Goal: Task Accomplishment & Management: Complete application form

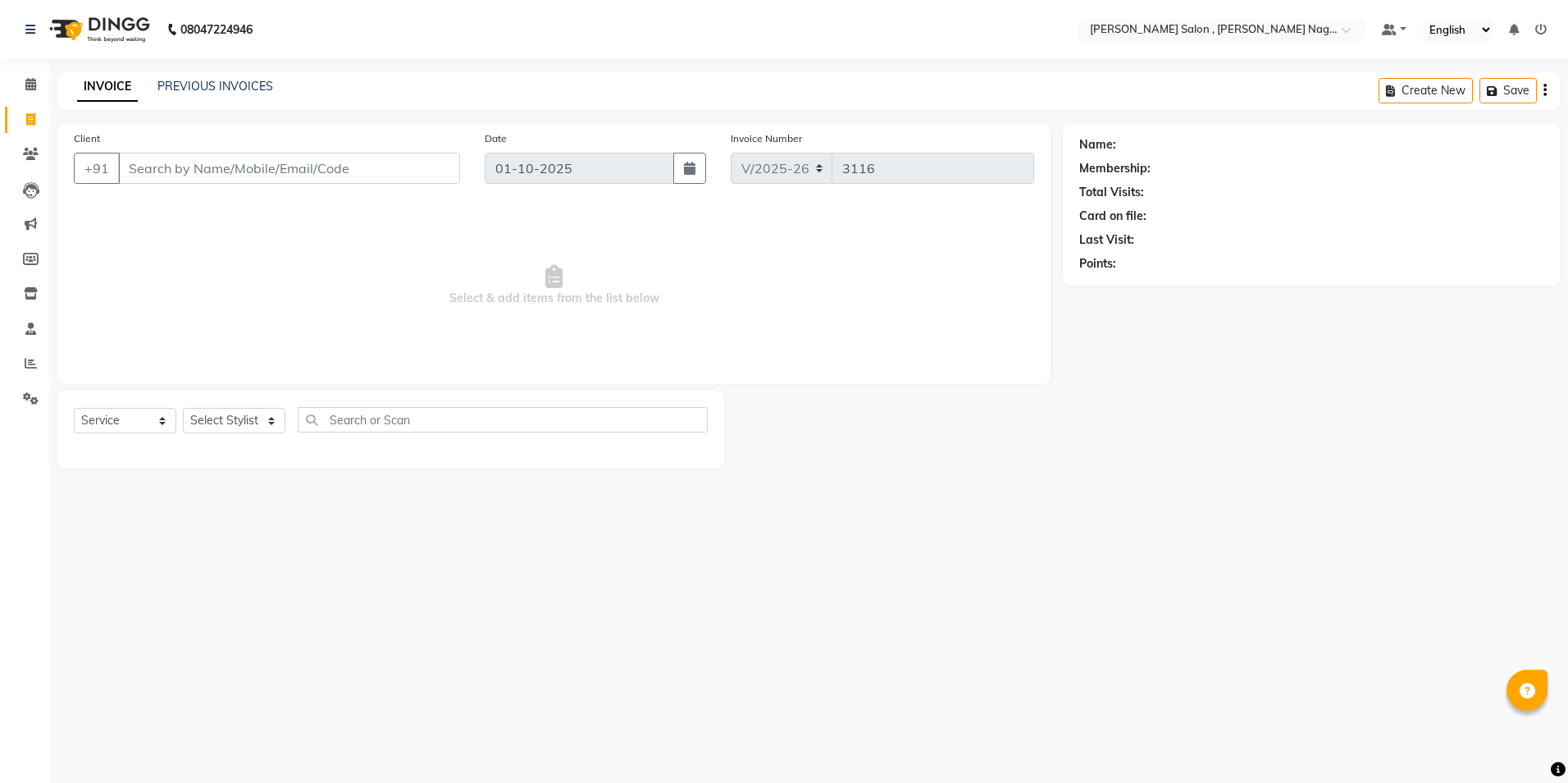
select select "4120"
select select "service"
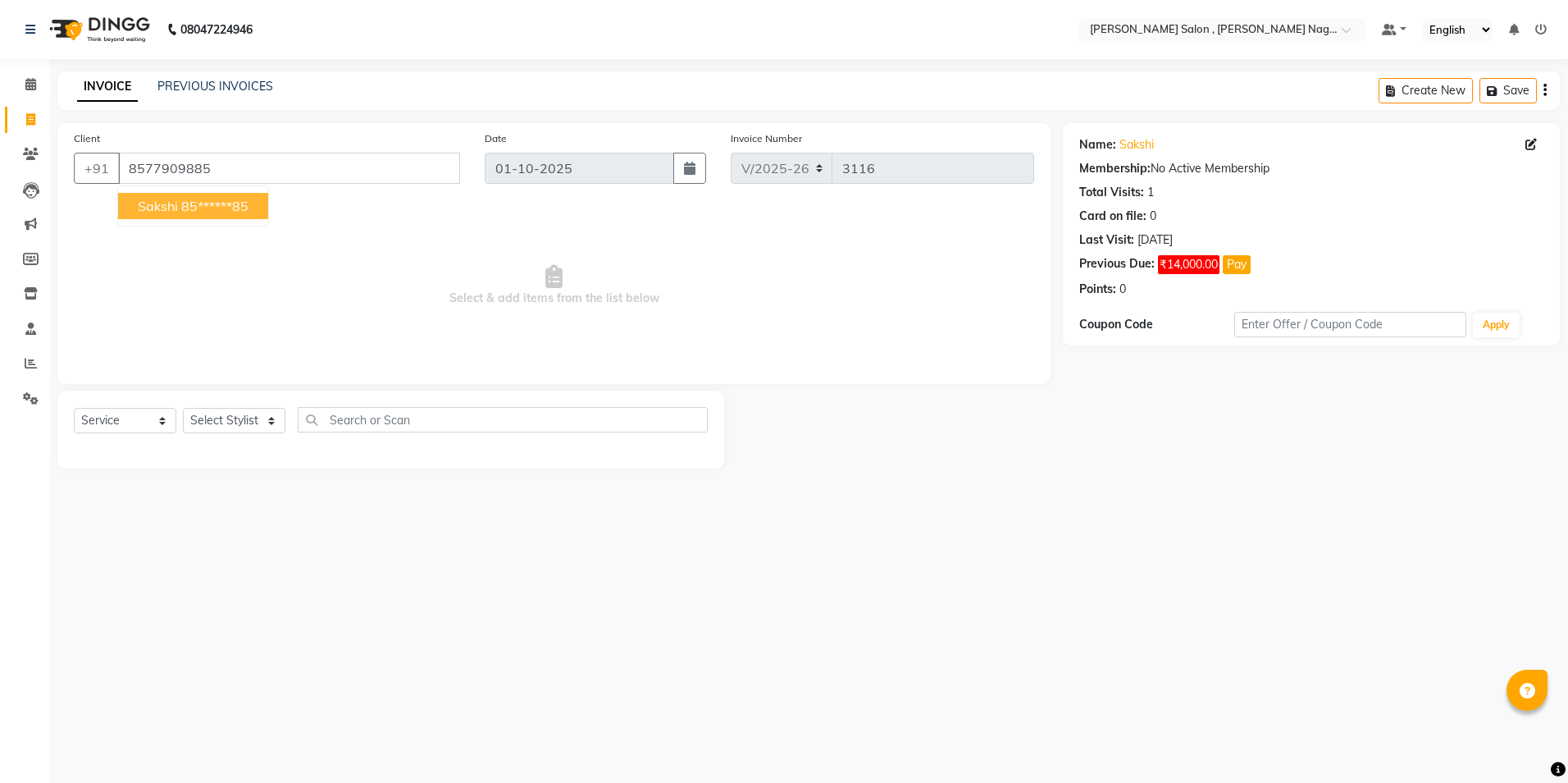
click at [174, 205] on span "sakshi" at bounding box center [158, 206] width 41 height 17
type input "85******85"
drag, startPoint x: 222, startPoint y: 421, endPoint x: 223, endPoint y: 405, distance: 16.0
click at [222, 421] on select "Select Stylist [PERSON_NAME] [PERSON_NAME] HARSH isha pal [PERSON_NAME] [PERSON…" at bounding box center [233, 421] width 102 height 26
select select "21943"
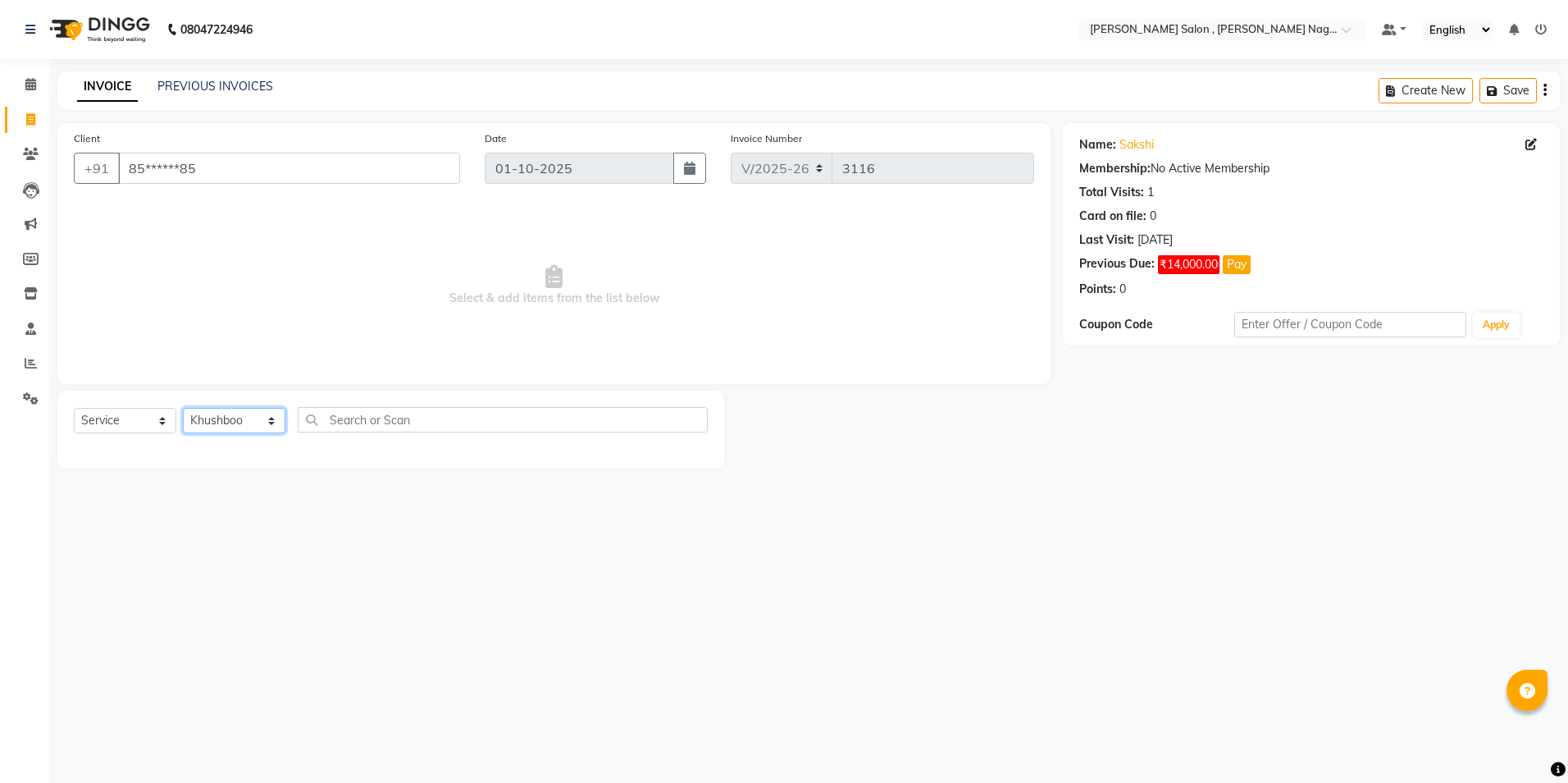
click at [183, 408] on select "Select Stylist [PERSON_NAME] [PERSON_NAME] HARSH isha pal [PERSON_NAME] [PERSON…" at bounding box center [233, 421] width 102 height 26
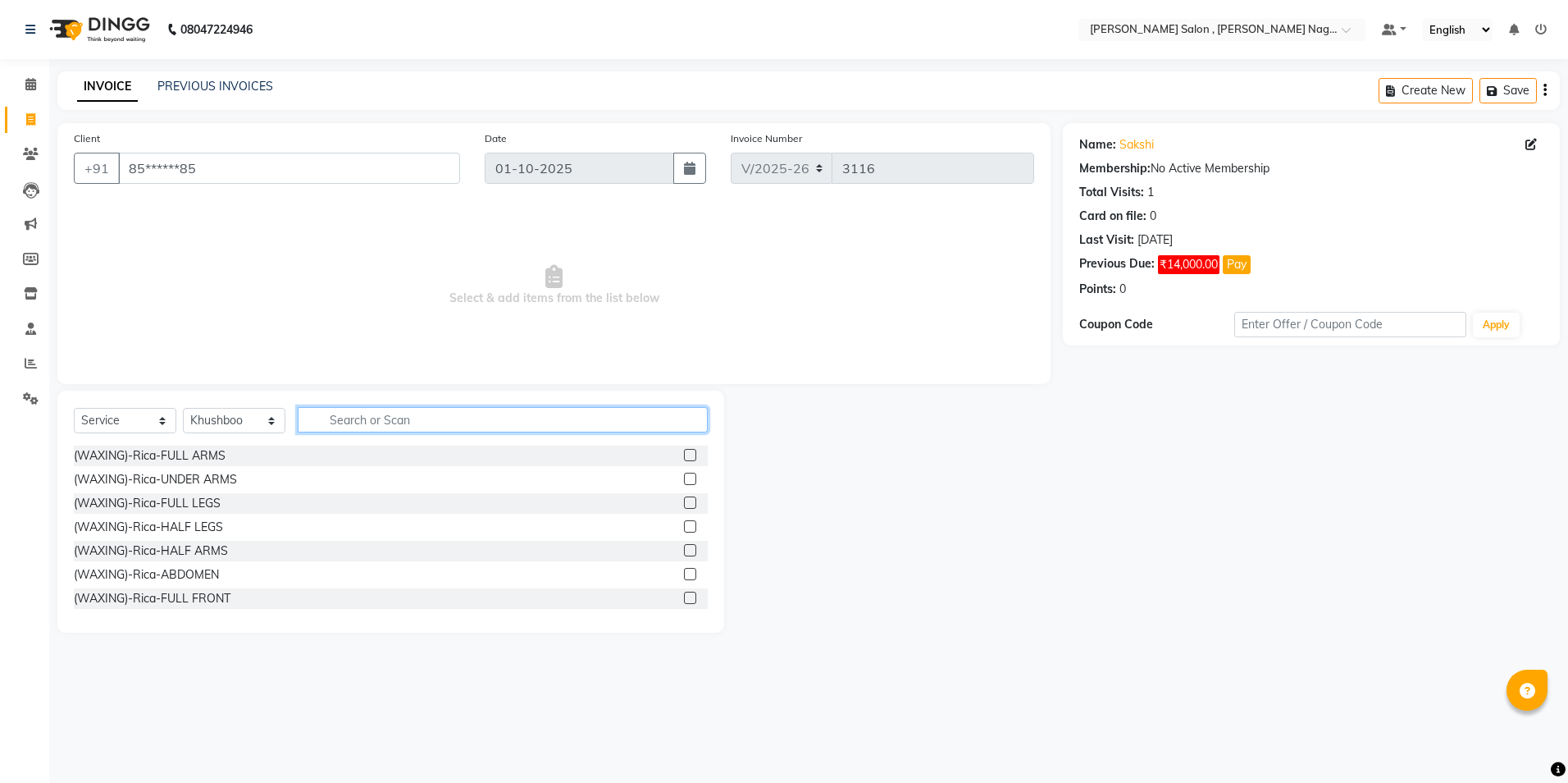
click at [341, 420] on input "text" at bounding box center [503, 420] width 410 height 26
type input "body"
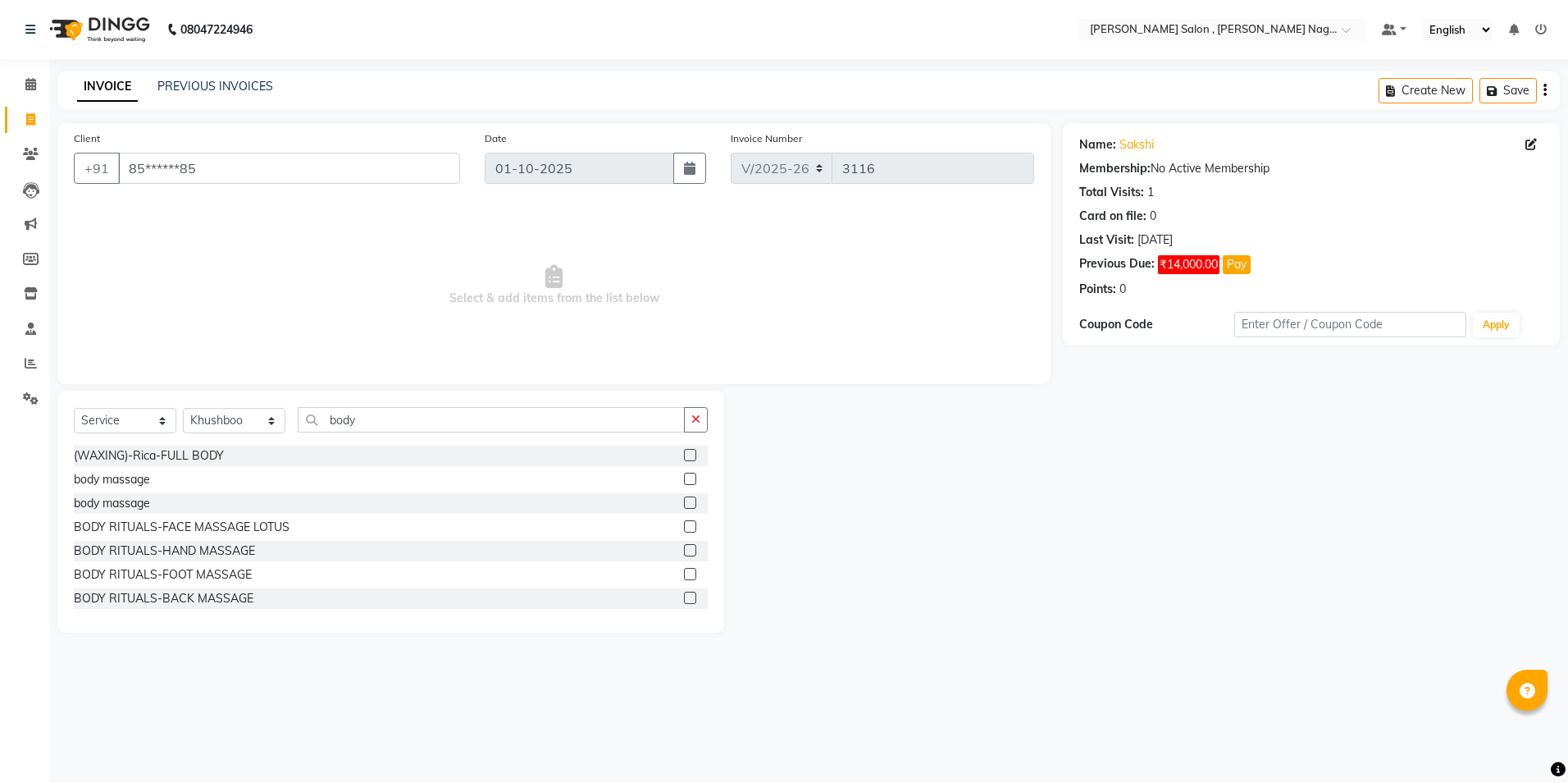
drag, startPoint x: 676, startPoint y: 453, endPoint x: 681, endPoint y: 475, distance: 22.6
click at [684, 454] on label at bounding box center [689, 454] width 12 height 12
click at [684, 454] on input "checkbox" at bounding box center [689, 456] width 11 height 11
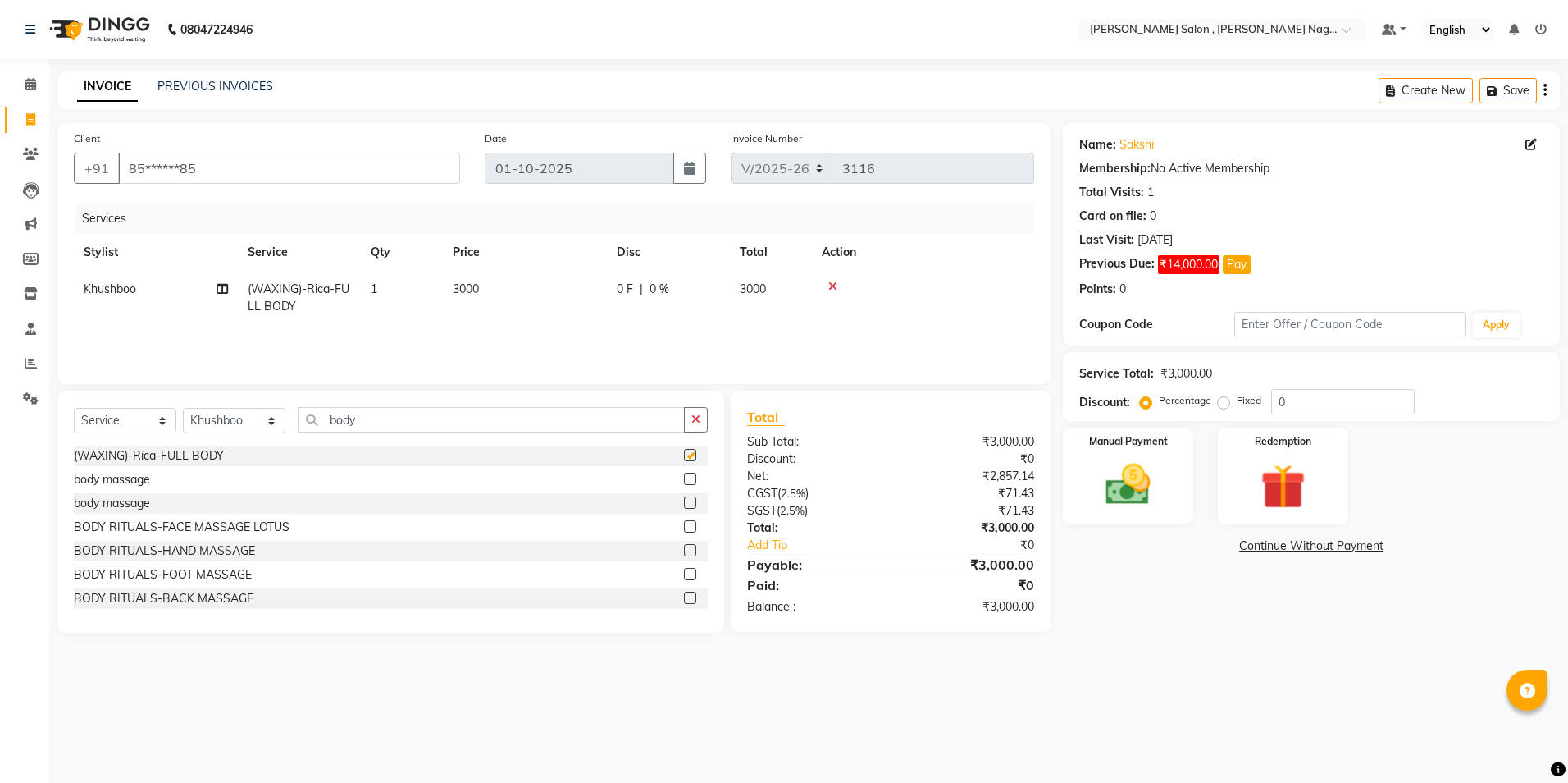
checkbox input "false"
click at [1143, 502] on img at bounding box center [1128, 485] width 77 height 54
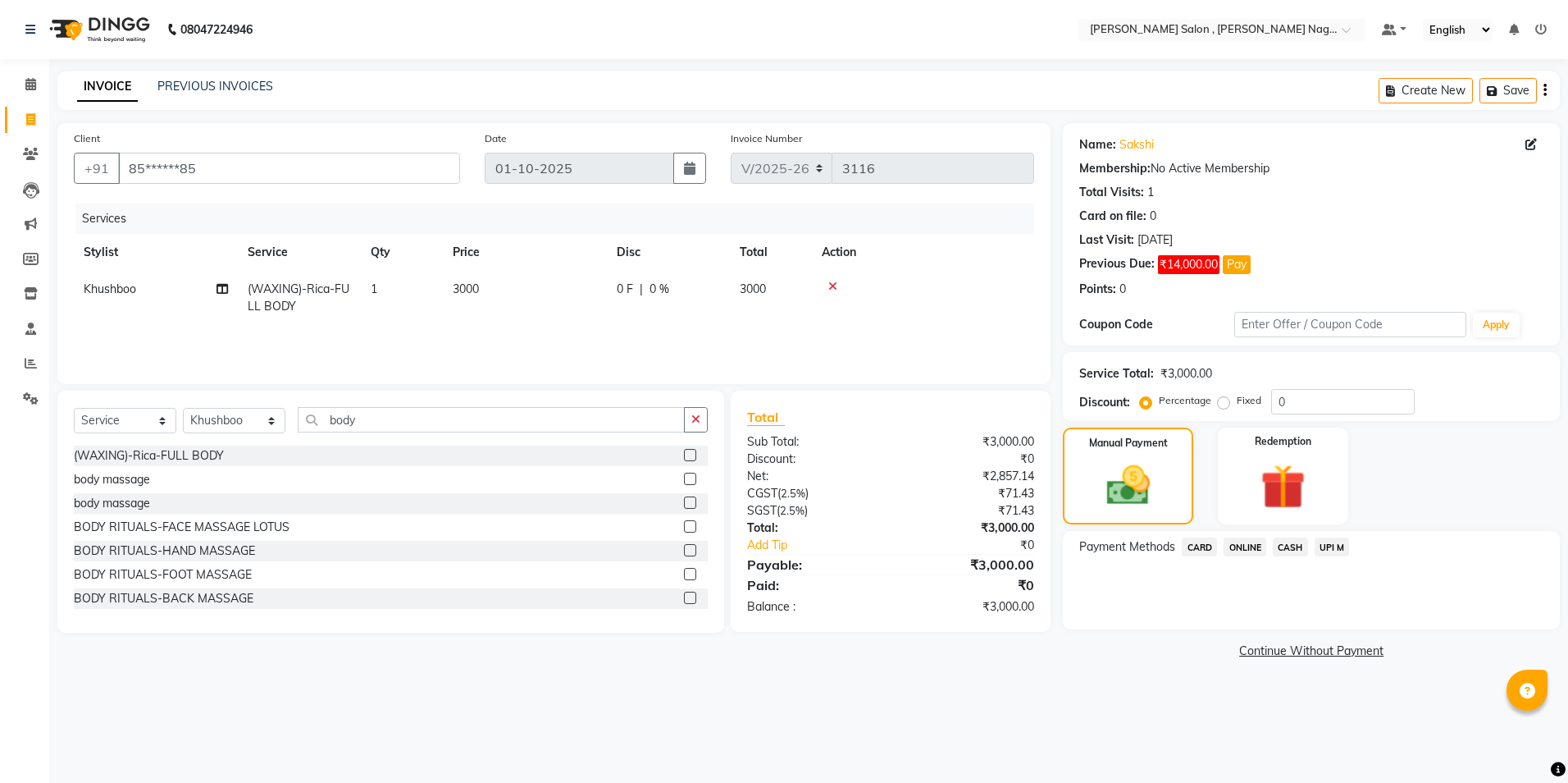
click at [1231, 556] on span "ONLINE" at bounding box center [1245, 547] width 42 height 18
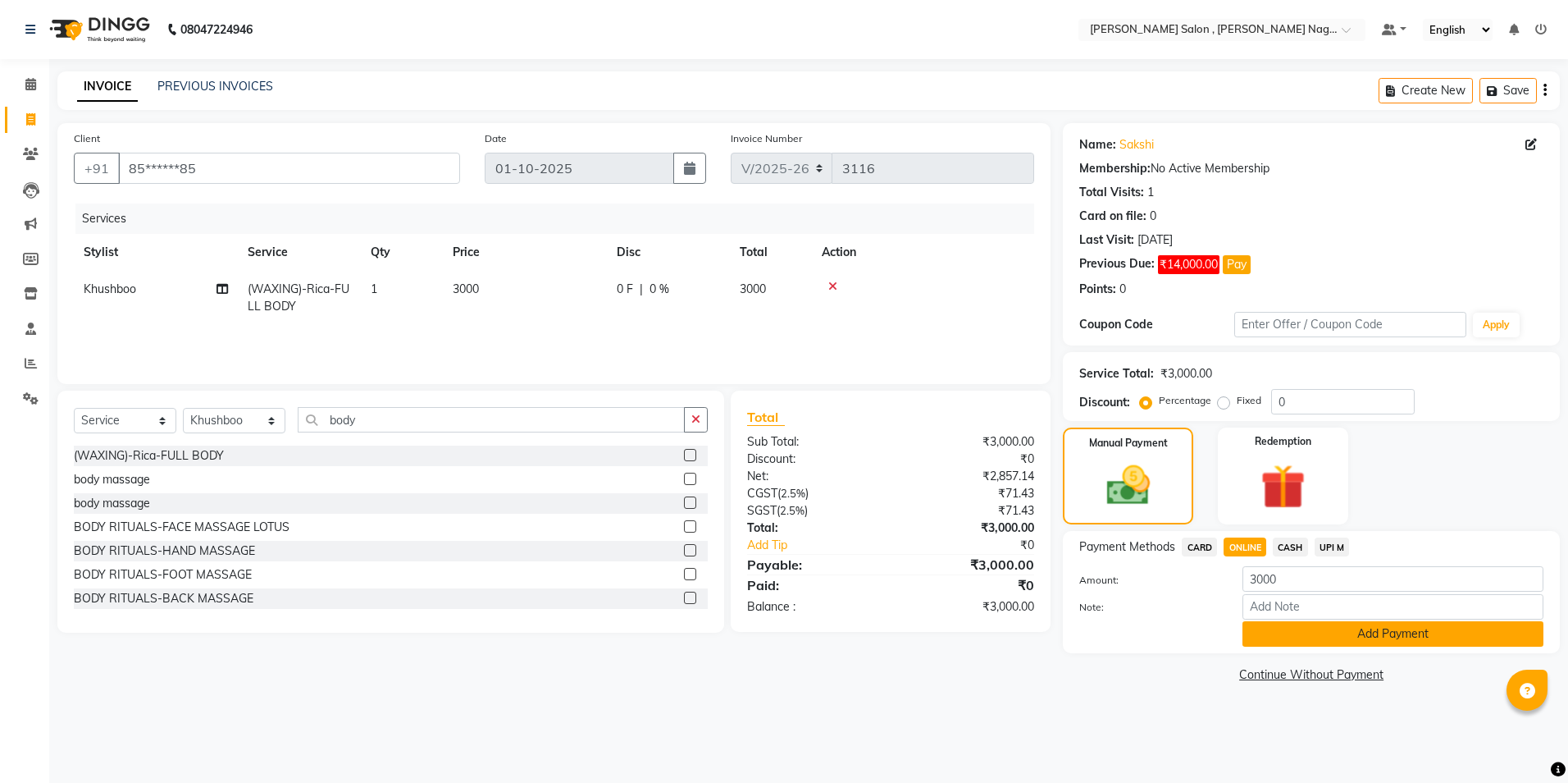
click at [1287, 637] on button "Add Payment" at bounding box center [1394, 634] width 301 height 26
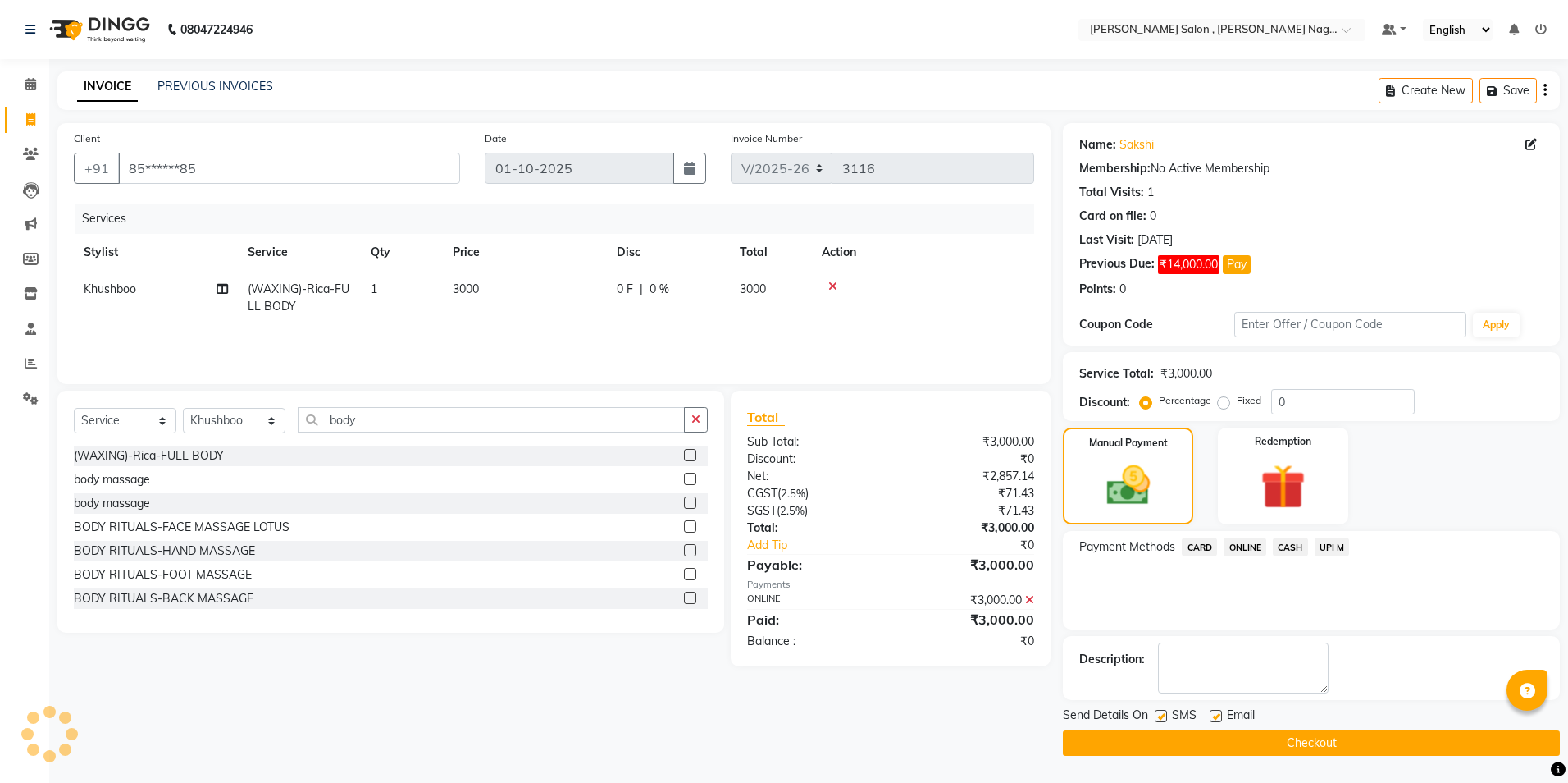
click at [1160, 718] on label at bounding box center [1161, 716] width 12 height 12
click at [1160, 718] on input "checkbox" at bounding box center [1161, 717] width 11 height 11
checkbox input "false"
click at [1221, 715] on label at bounding box center [1215, 716] width 12 height 12
click at [1221, 715] on input "checkbox" at bounding box center [1215, 717] width 11 height 11
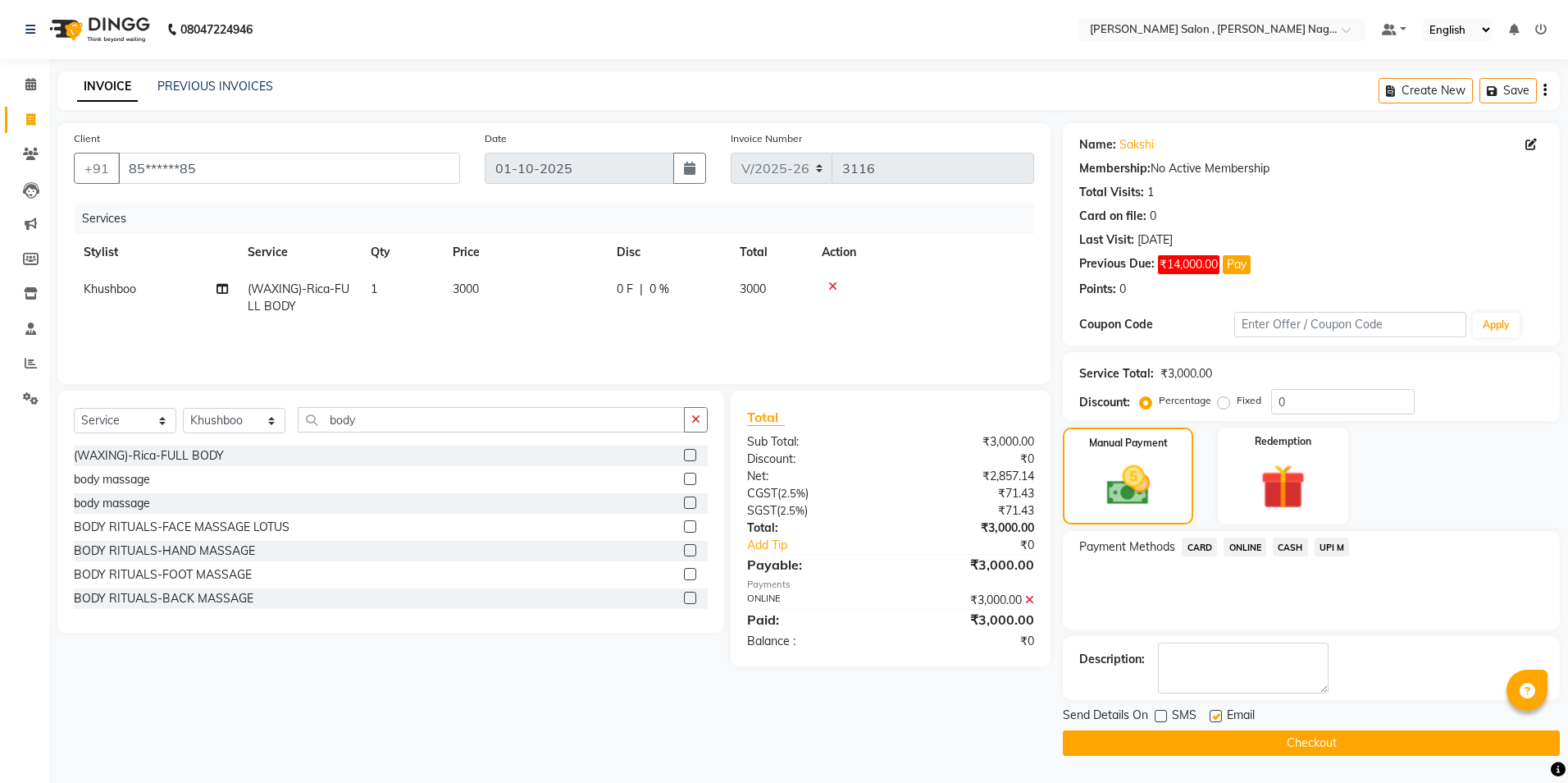
checkbox input "false"
click at [1213, 750] on button "Checkout" at bounding box center [1311, 743] width 497 height 26
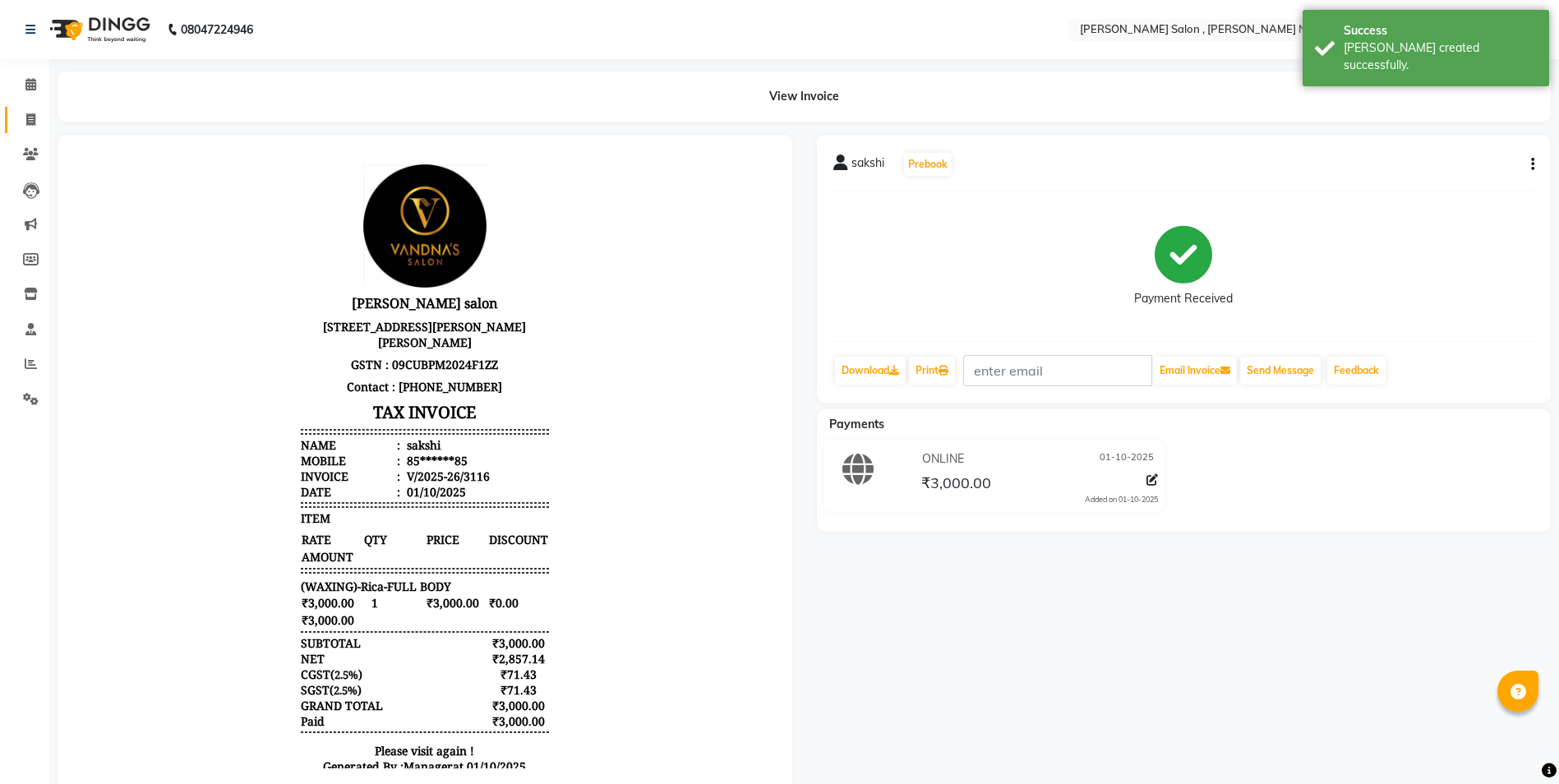
click at [34, 109] on link "Invoice" at bounding box center [24, 120] width 40 height 27
select select "service"
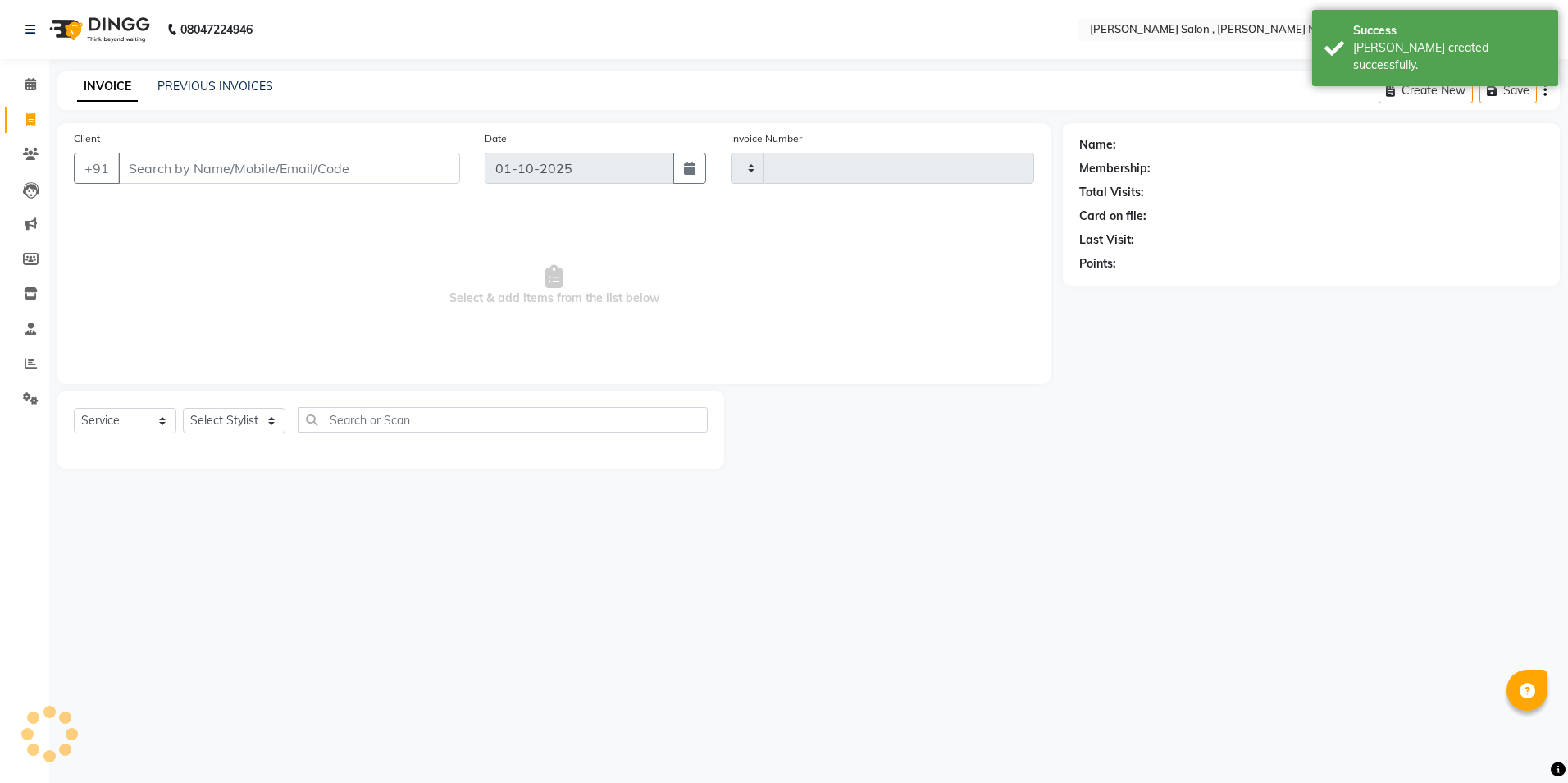
click at [188, 164] on input "Client" at bounding box center [289, 168] width 342 height 31
type input "3117"
select select "4120"
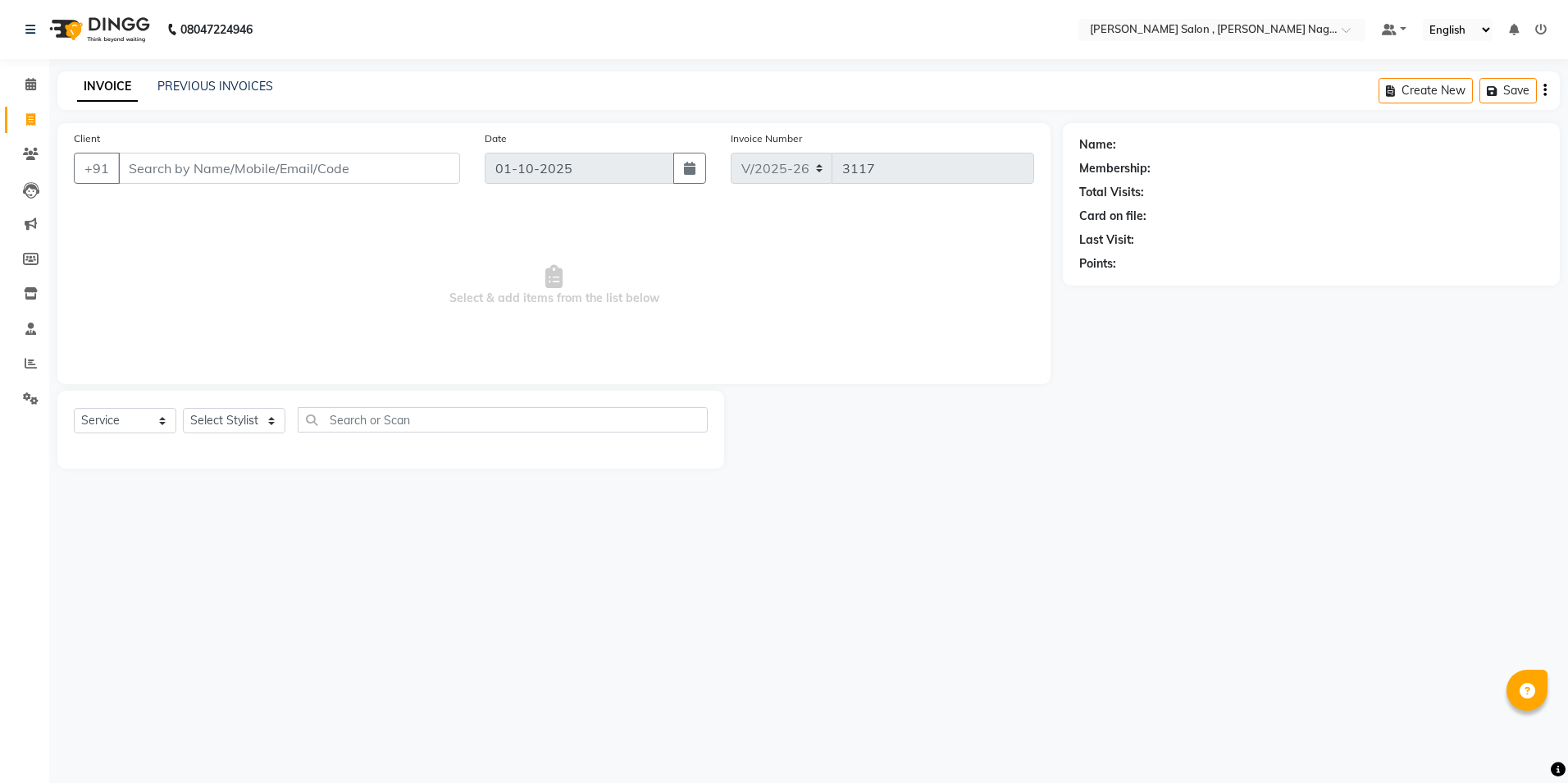
click at [275, 180] on input "Client" at bounding box center [289, 168] width 342 height 31
click at [277, 178] on input "Client" at bounding box center [289, 168] width 342 height 31
type input "m"
type input "6388120067"
click at [403, 161] on span "Add Client" at bounding box center [418, 168] width 65 height 17
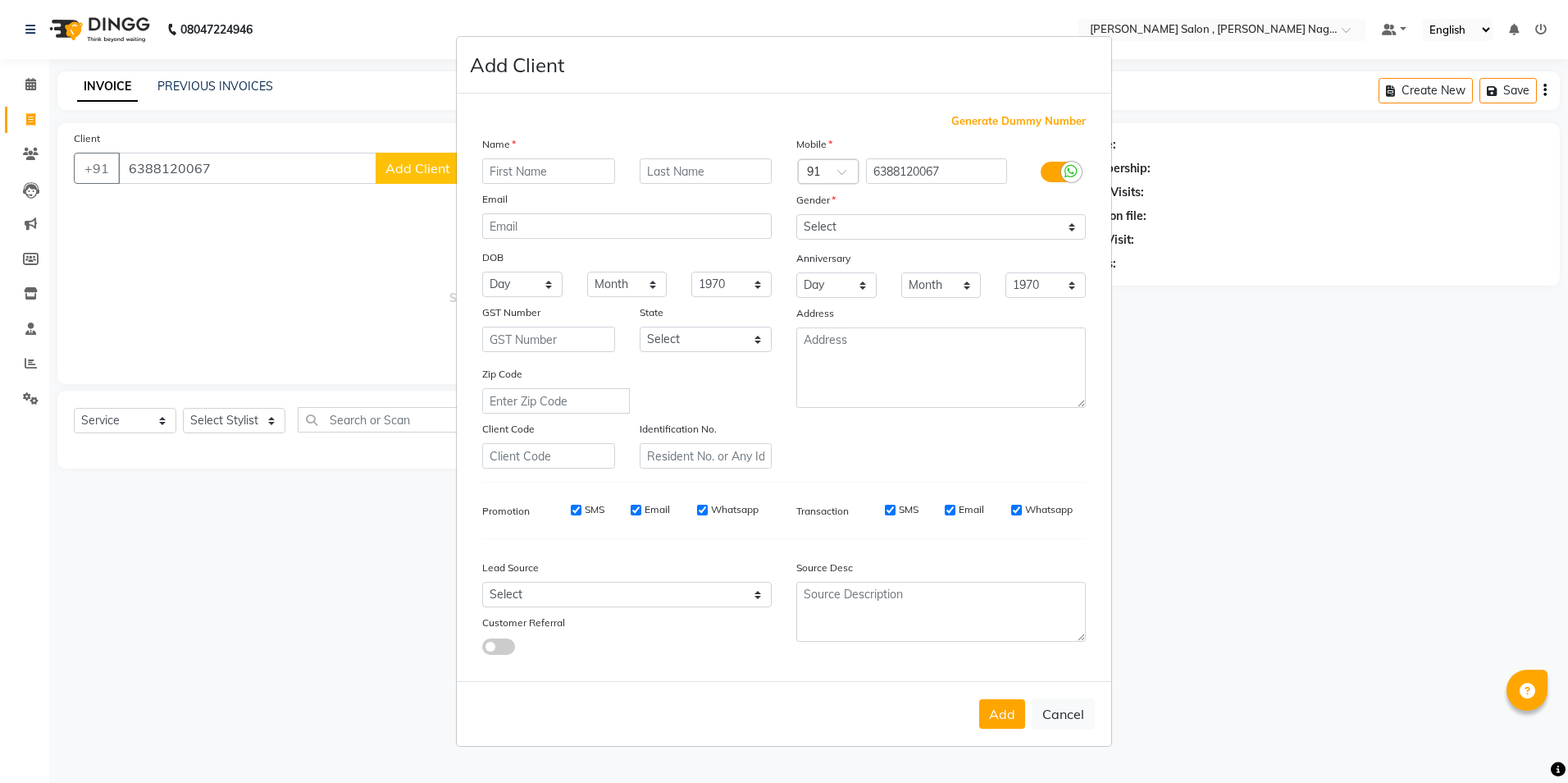
click at [589, 169] on input "text" at bounding box center [549, 172] width 133 height 26
type input "[PERSON_NAME]"
drag, startPoint x: 947, startPoint y: 218, endPoint x: 945, endPoint y: 229, distance: 11.2
click at [947, 218] on select "Select [DEMOGRAPHIC_DATA] [DEMOGRAPHIC_DATA] Other Prefer Not To Say" at bounding box center [941, 227] width 290 height 26
select select "[DEMOGRAPHIC_DATA]"
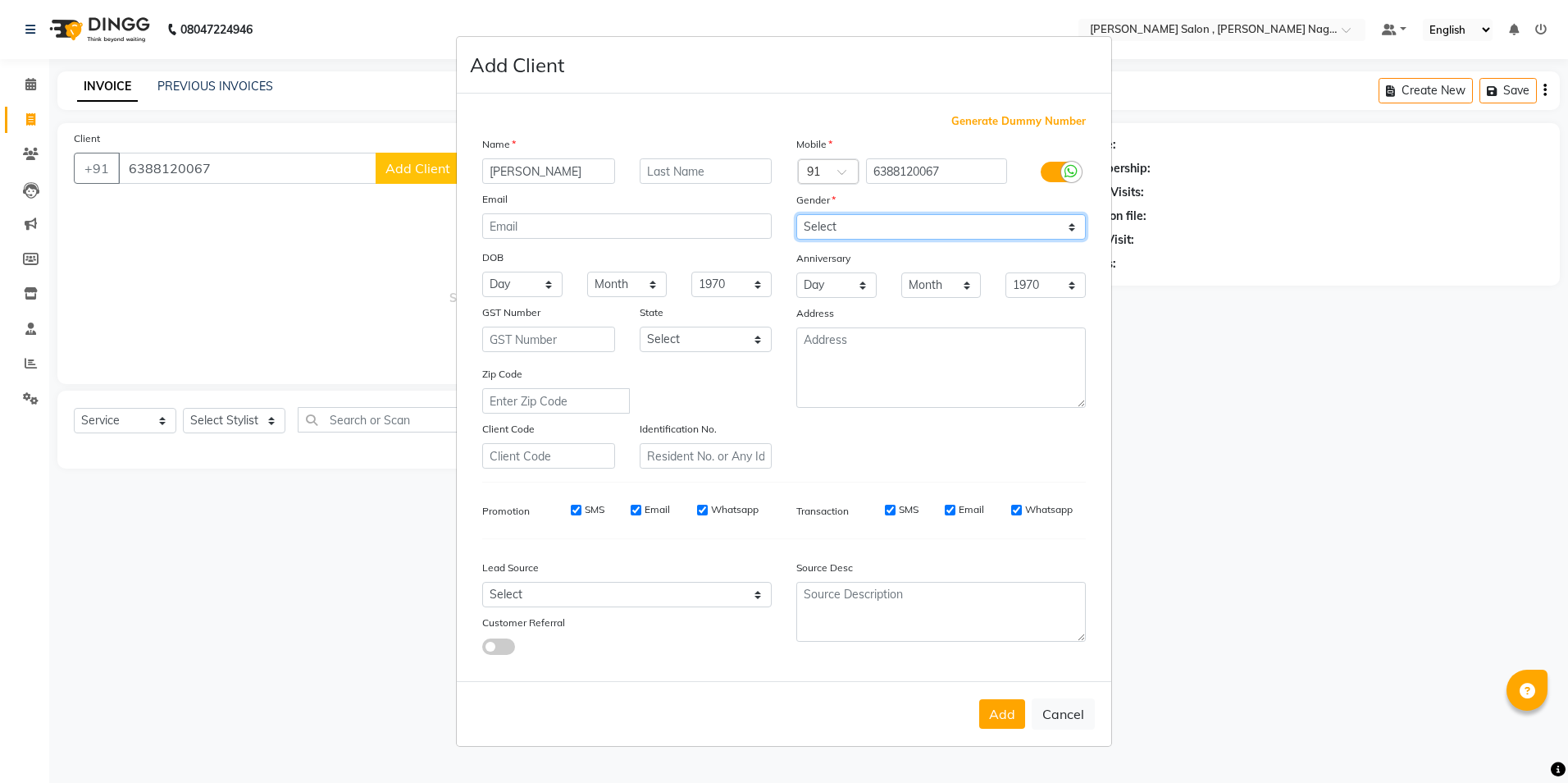
click at [796, 214] on select "Select [DEMOGRAPHIC_DATA] [DEMOGRAPHIC_DATA] Other Prefer Not To Say" at bounding box center [941, 227] width 290 height 26
click at [1008, 710] on button "Add" at bounding box center [1002, 714] width 46 height 30
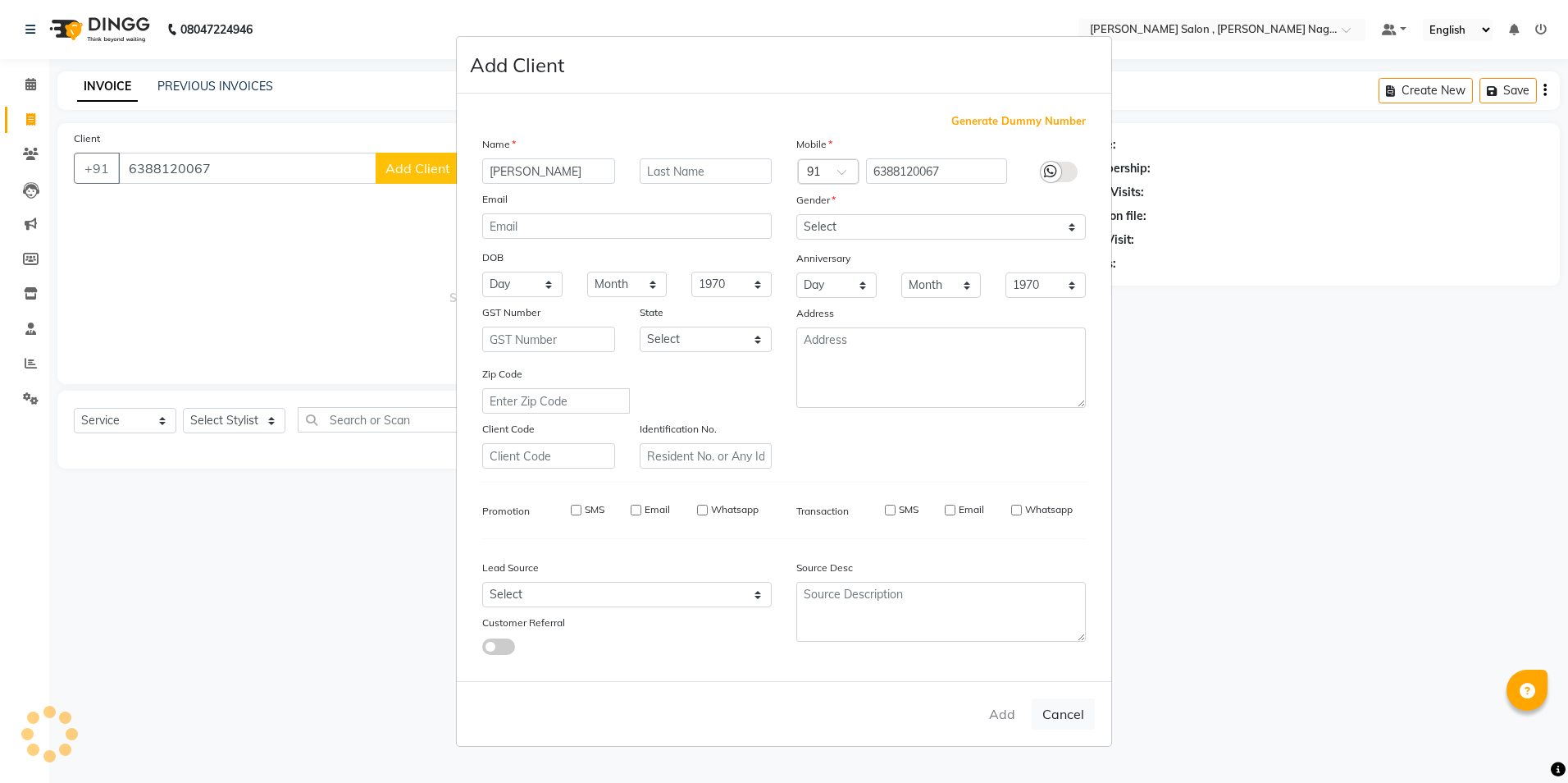
type input "63******67"
select select
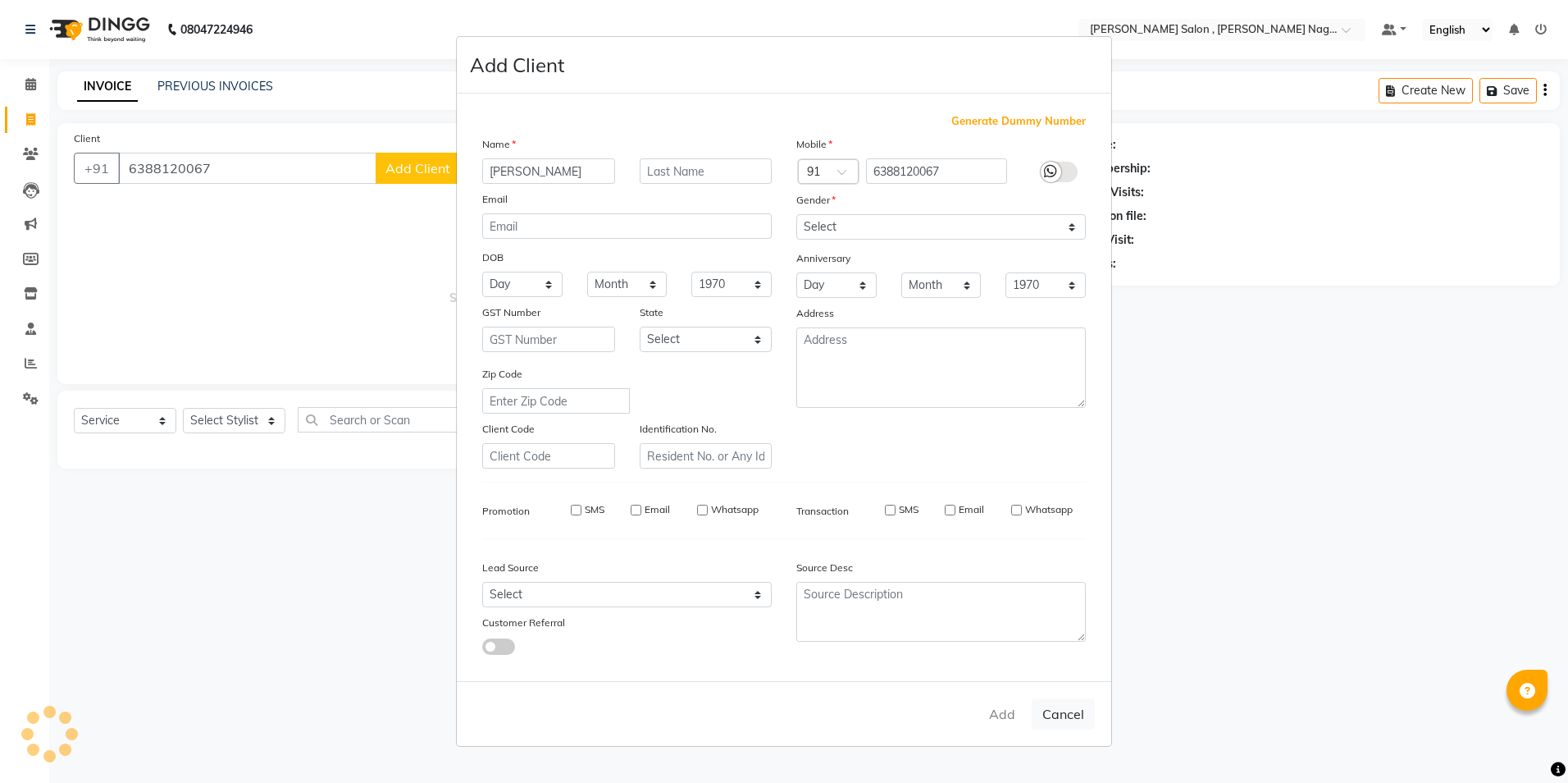
select select
checkbox input "false"
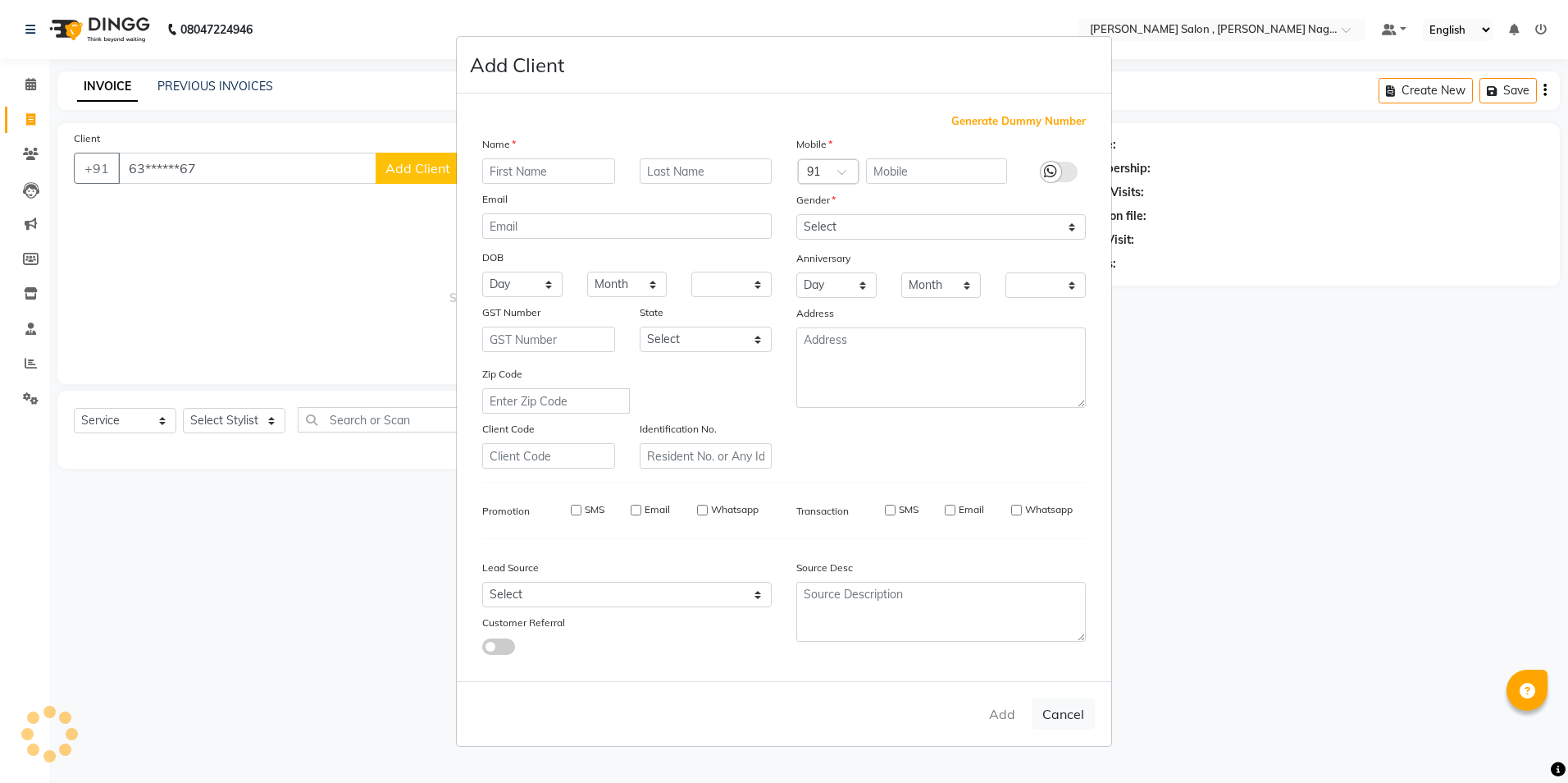
checkbox input "false"
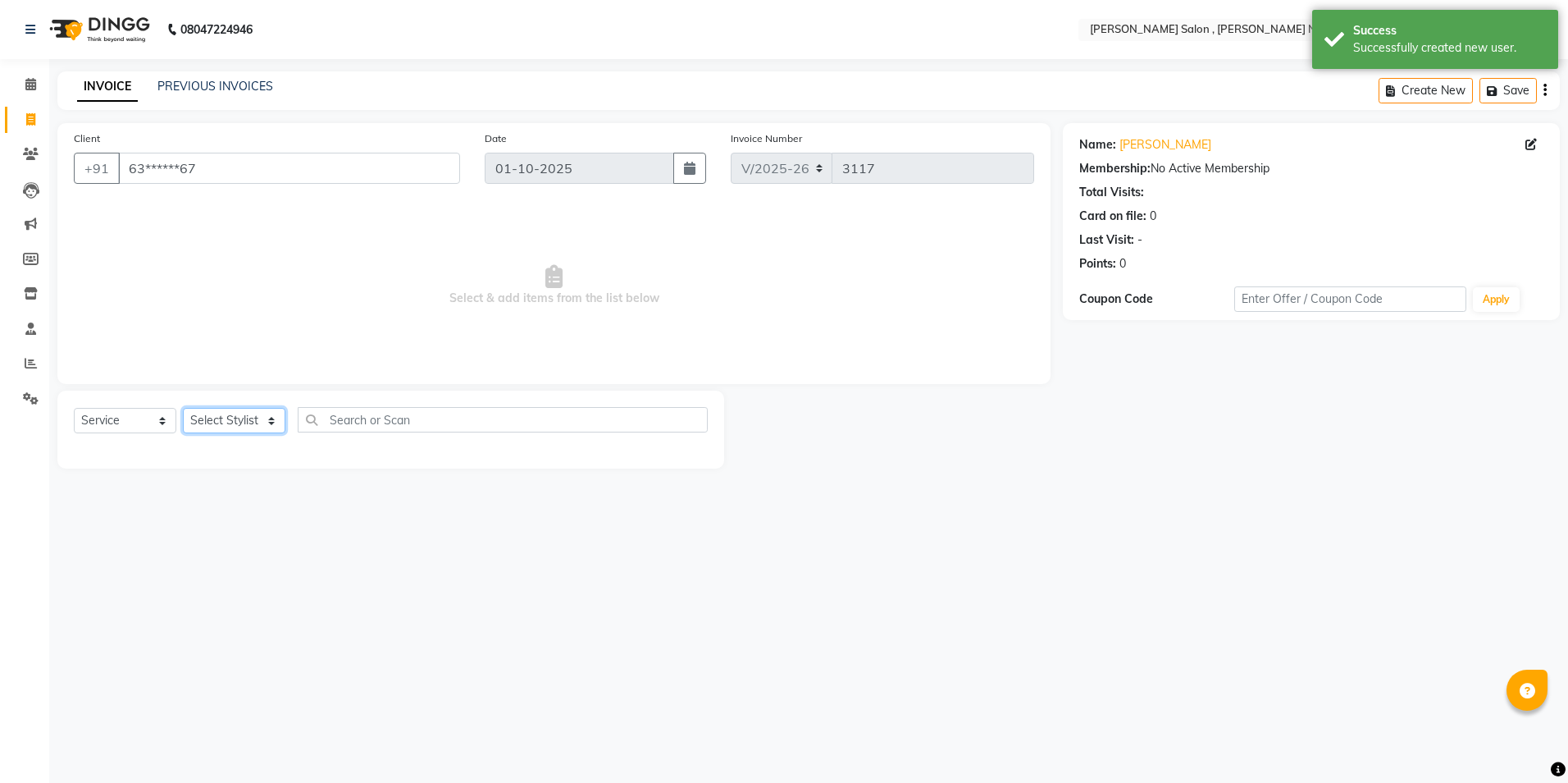
click at [217, 416] on select "Select Stylist [PERSON_NAME] [PERSON_NAME] HARSH isha pal [PERSON_NAME] [PERSON…" at bounding box center [233, 421] width 102 height 26
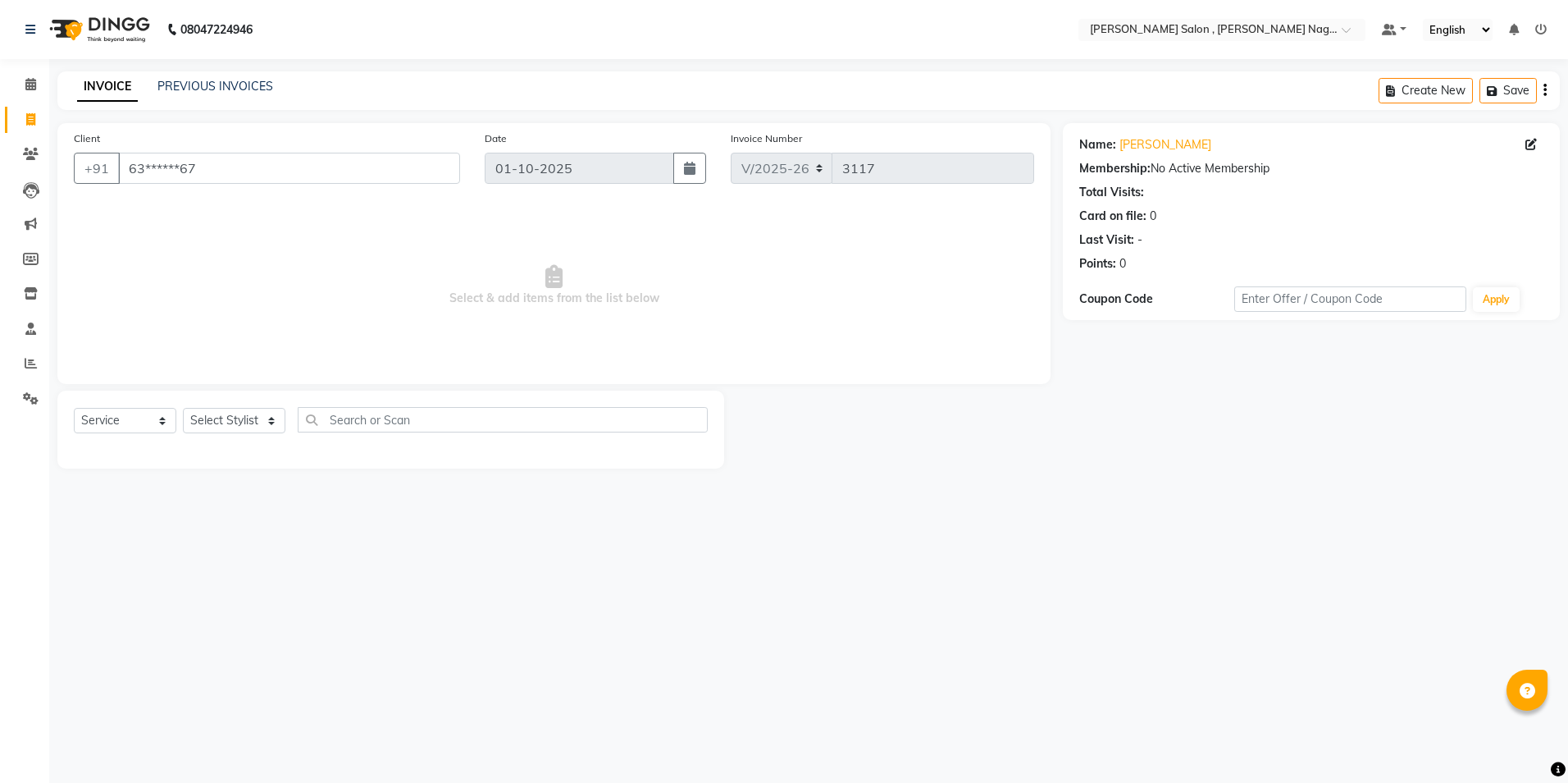
click at [196, 444] on div "Select Service Product Membership Package Voucher Prepaid Gift Card Select Styl…" at bounding box center [390, 427] width 634 height 39
click at [206, 419] on select "Select Stylist [PERSON_NAME] [PERSON_NAME] HARSH isha pal [PERSON_NAME] [PERSON…" at bounding box center [233, 421] width 102 height 26
select select "30956"
click at [183, 408] on select "Select Stylist [PERSON_NAME] [PERSON_NAME] HARSH isha pal [PERSON_NAME] [PERSON…" at bounding box center [233, 421] width 102 height 26
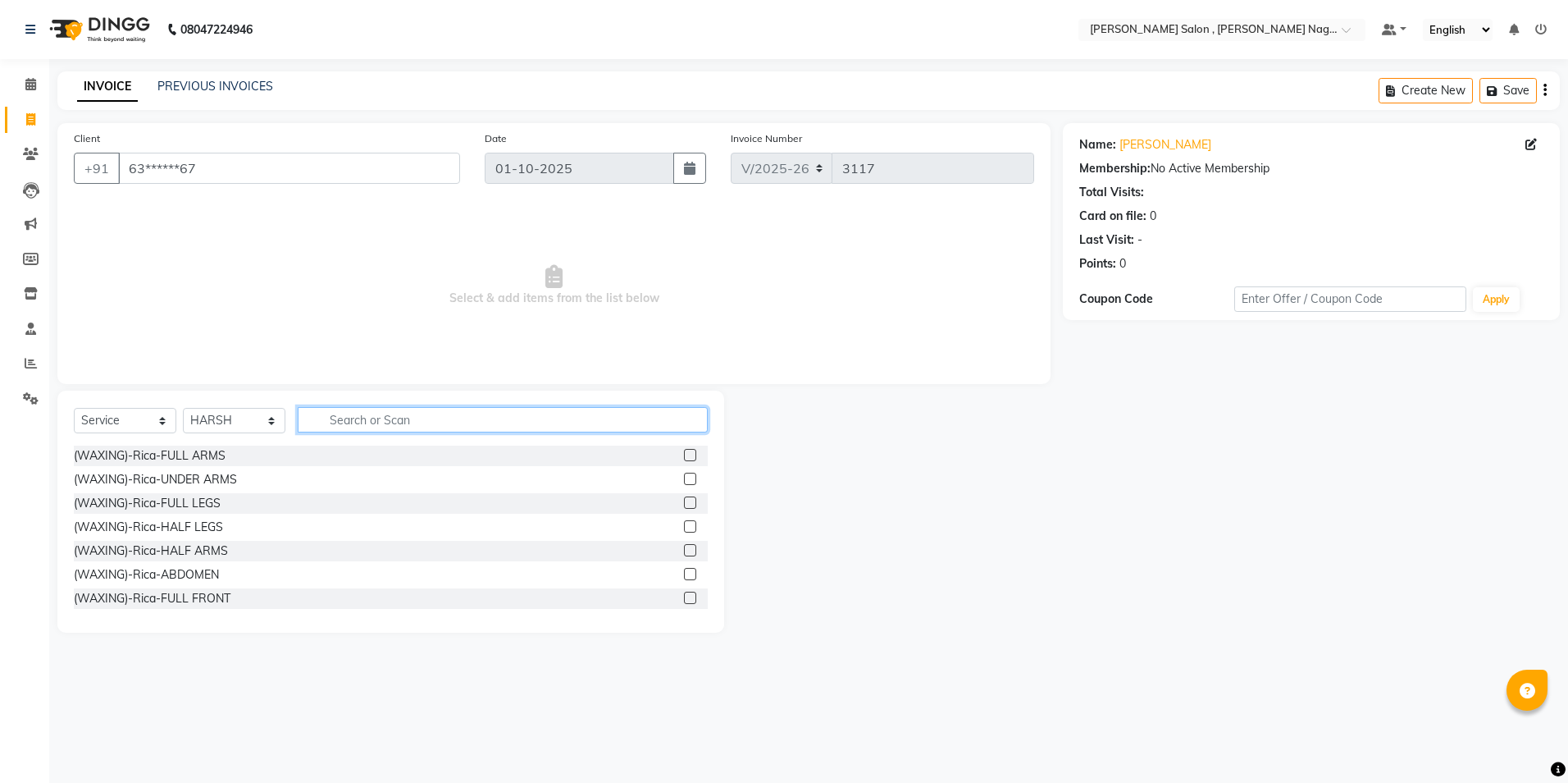
click at [329, 410] on input "text" at bounding box center [503, 420] width 410 height 26
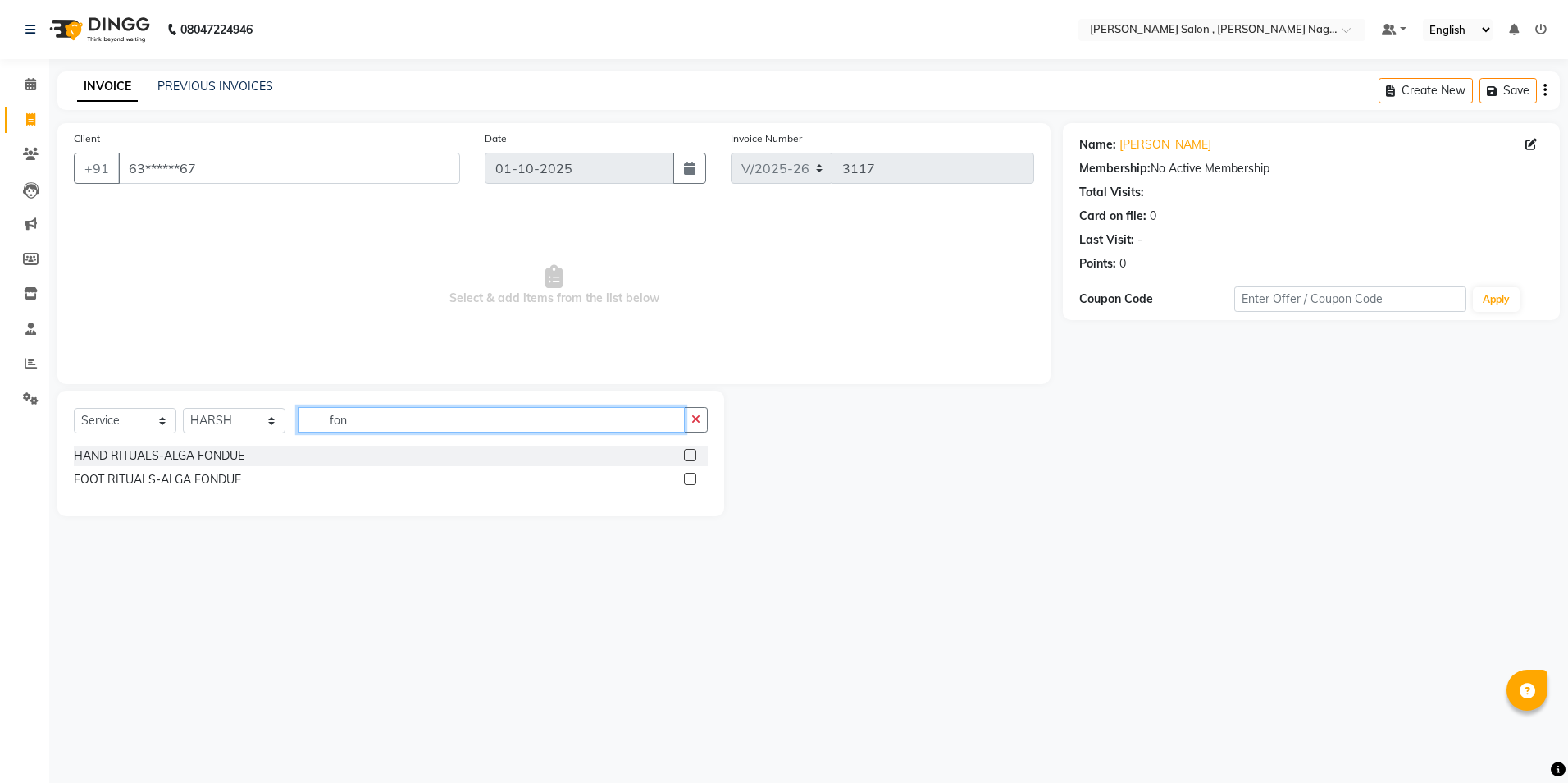
type input "fon"
click at [690, 445] on div "Select Service Product Membership Package Voucher Prepaid Gift Card Select Styl…" at bounding box center [390, 427] width 634 height 39
click at [690, 454] on label at bounding box center [689, 454] width 12 height 12
click at [690, 454] on input "checkbox" at bounding box center [689, 456] width 11 height 11
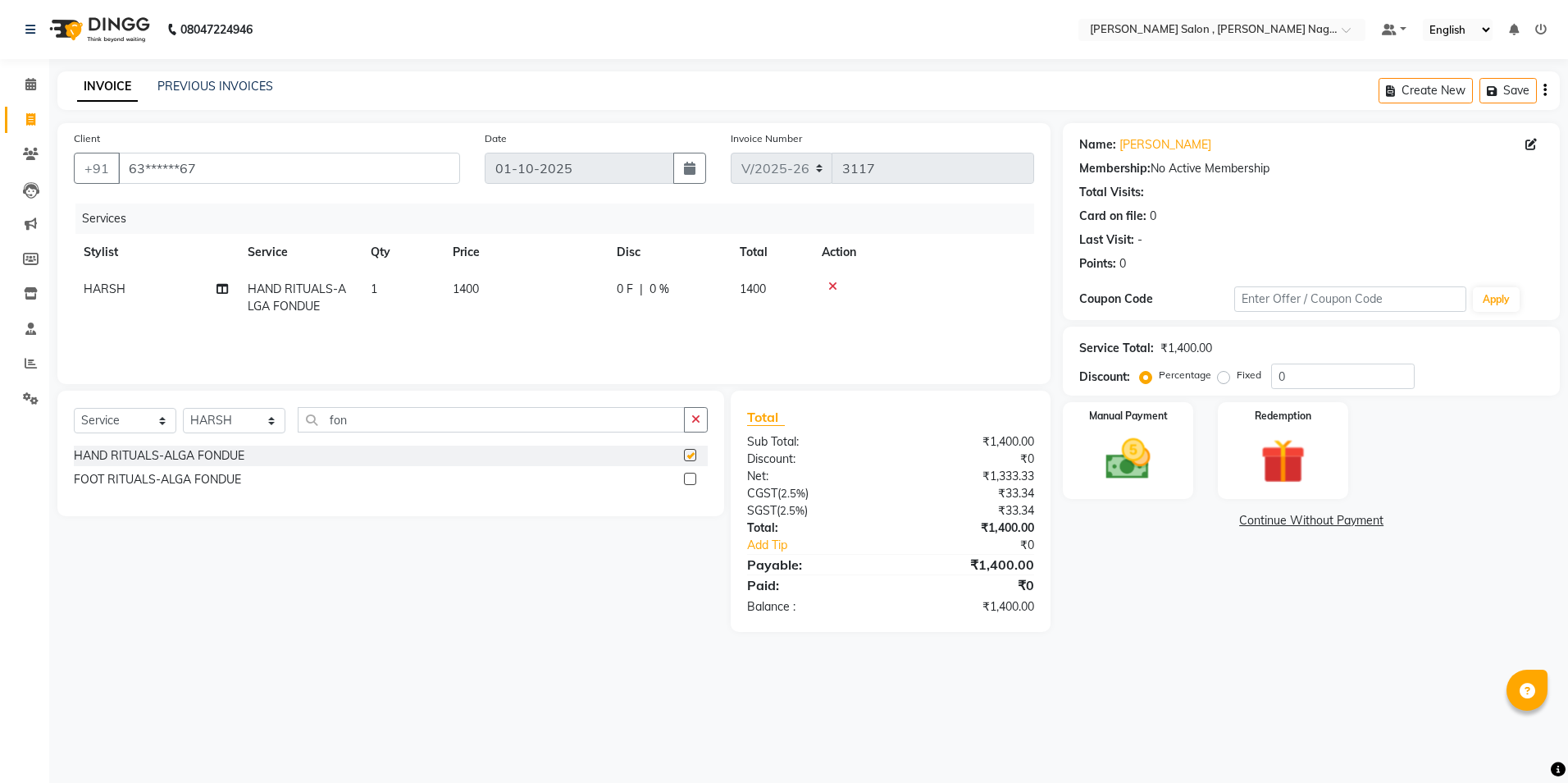
checkbox input "false"
click at [690, 477] on label at bounding box center [689, 478] width 12 height 12
click at [690, 477] on input "checkbox" at bounding box center [689, 480] width 11 height 11
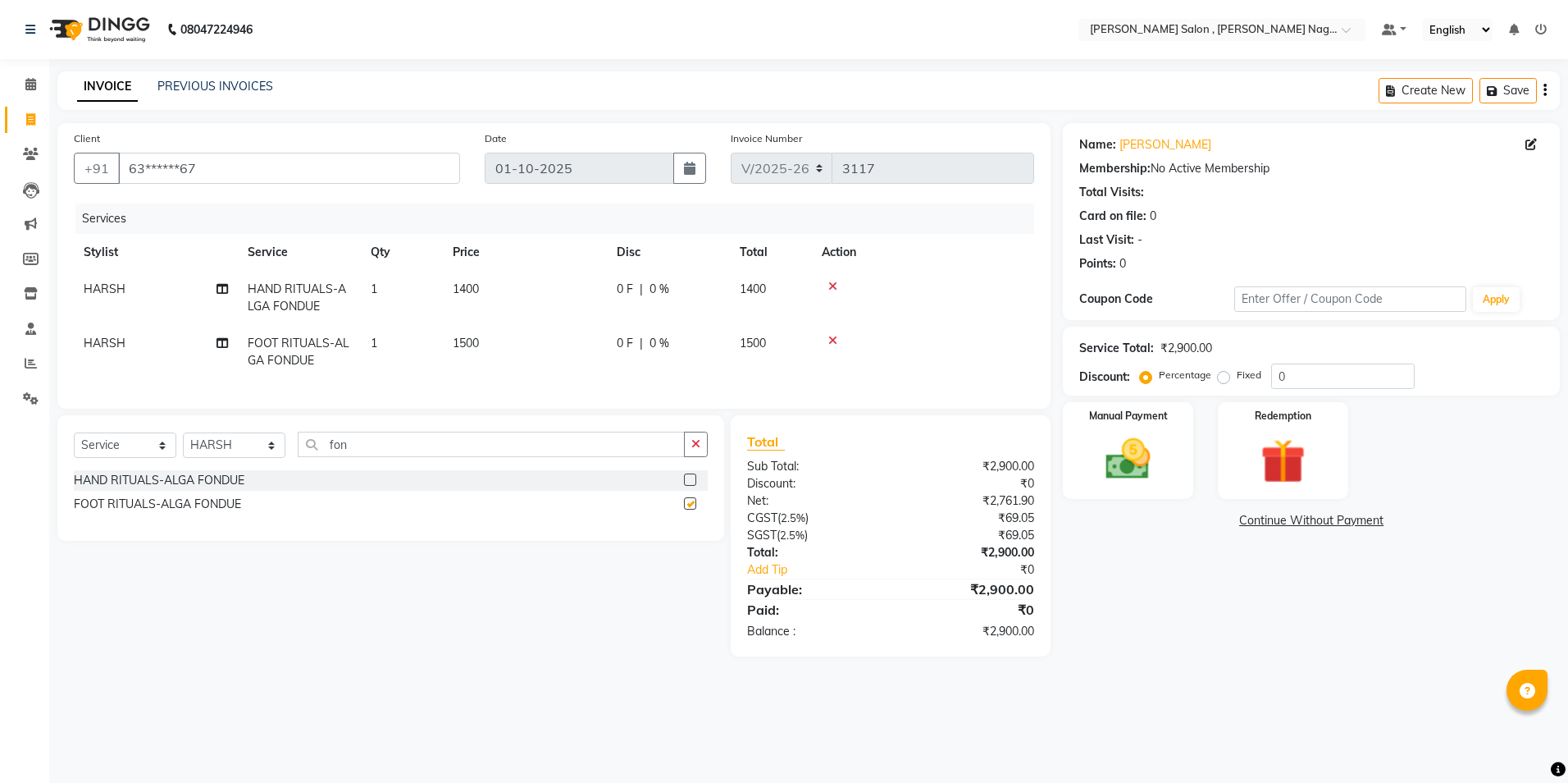
checkbox input "false"
click at [1082, 438] on div "Manual Payment" at bounding box center [1128, 451] width 136 height 101
click at [1231, 527] on span "ONLINE" at bounding box center [1245, 522] width 42 height 18
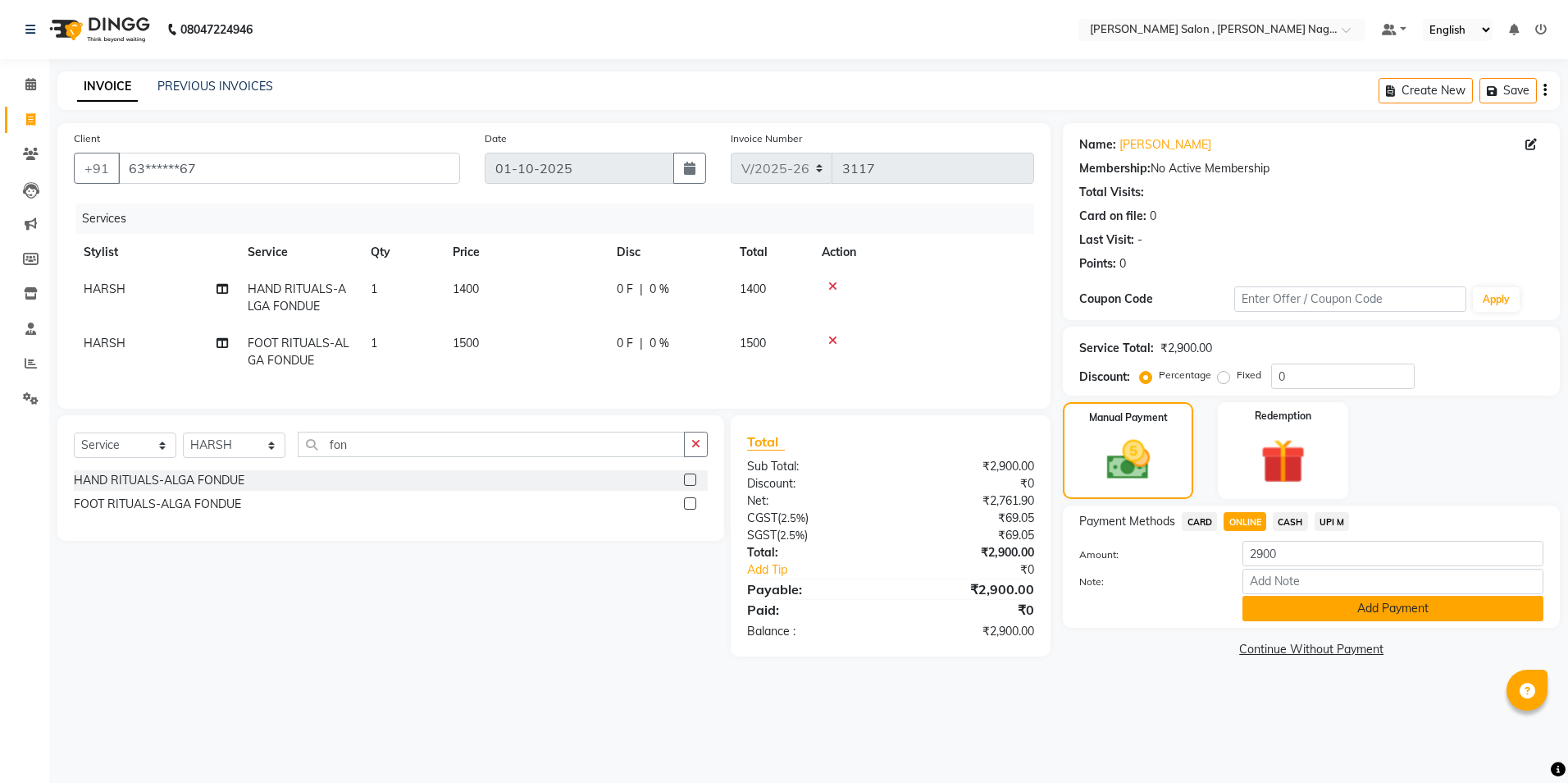
click at [1314, 620] on button "Add Payment" at bounding box center [1394, 608] width 301 height 26
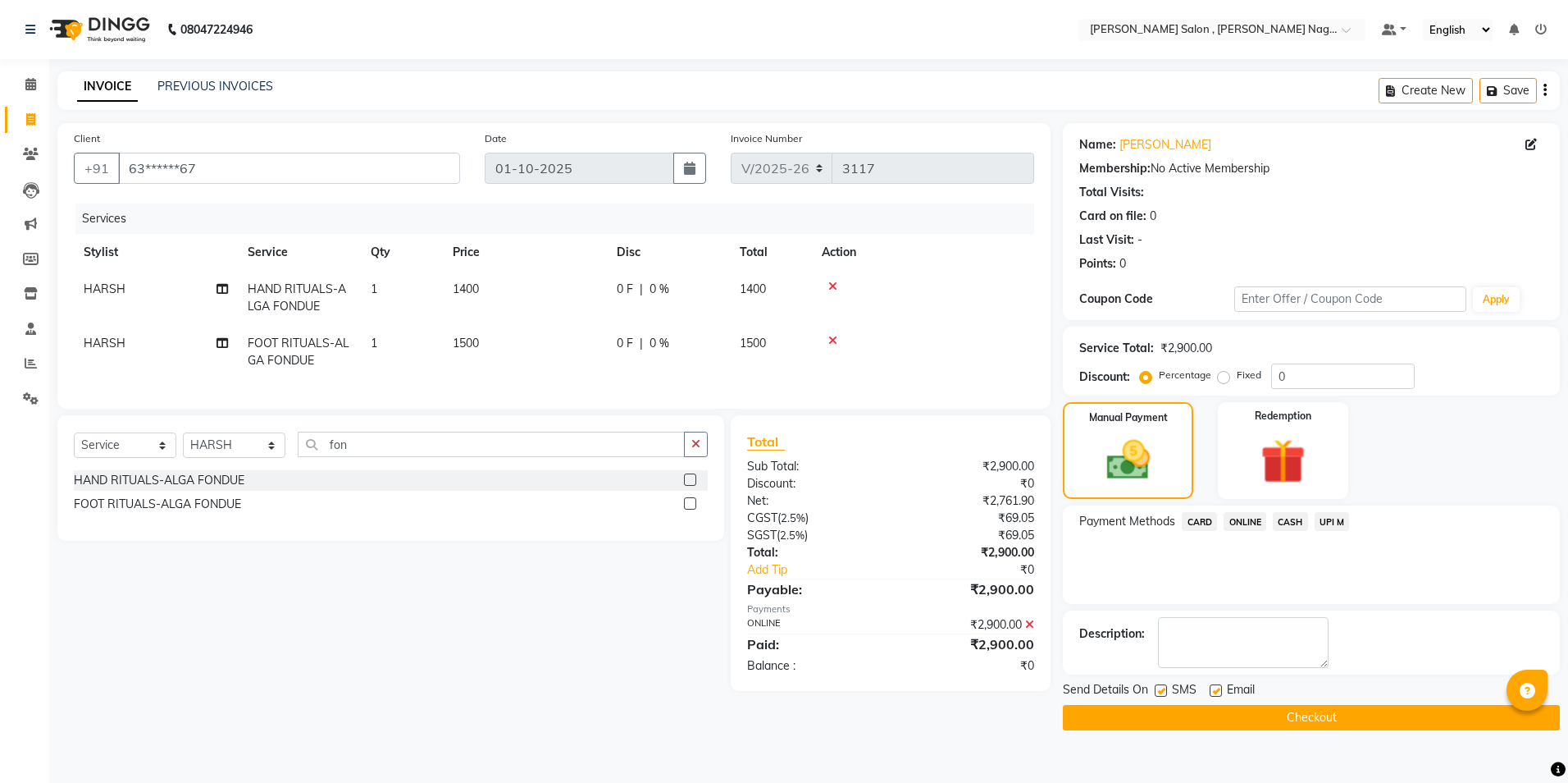
click at [1170, 684] on div "SMS" at bounding box center [1183, 692] width 55 height 20
click at [1158, 693] on label at bounding box center [1161, 690] width 12 height 12
click at [1158, 693] on input "checkbox" at bounding box center [1161, 692] width 11 height 11
checkbox input "false"
click at [1216, 693] on label at bounding box center [1215, 690] width 12 height 12
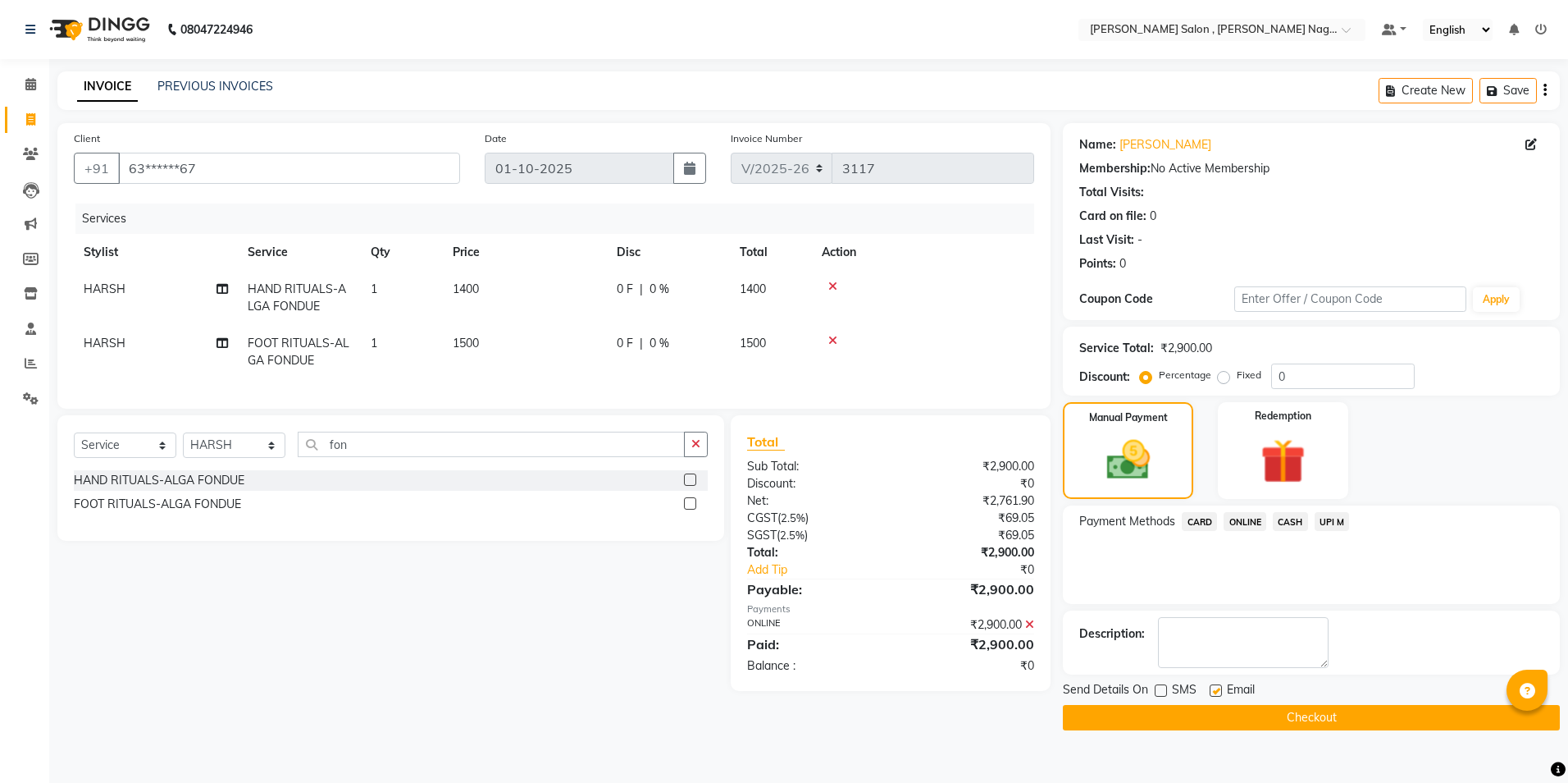
click at [1216, 693] on input "checkbox" at bounding box center [1215, 692] width 11 height 11
checkbox input "false"
click at [1205, 716] on button "Checkout" at bounding box center [1311, 718] width 497 height 26
